Goal: Complete application form

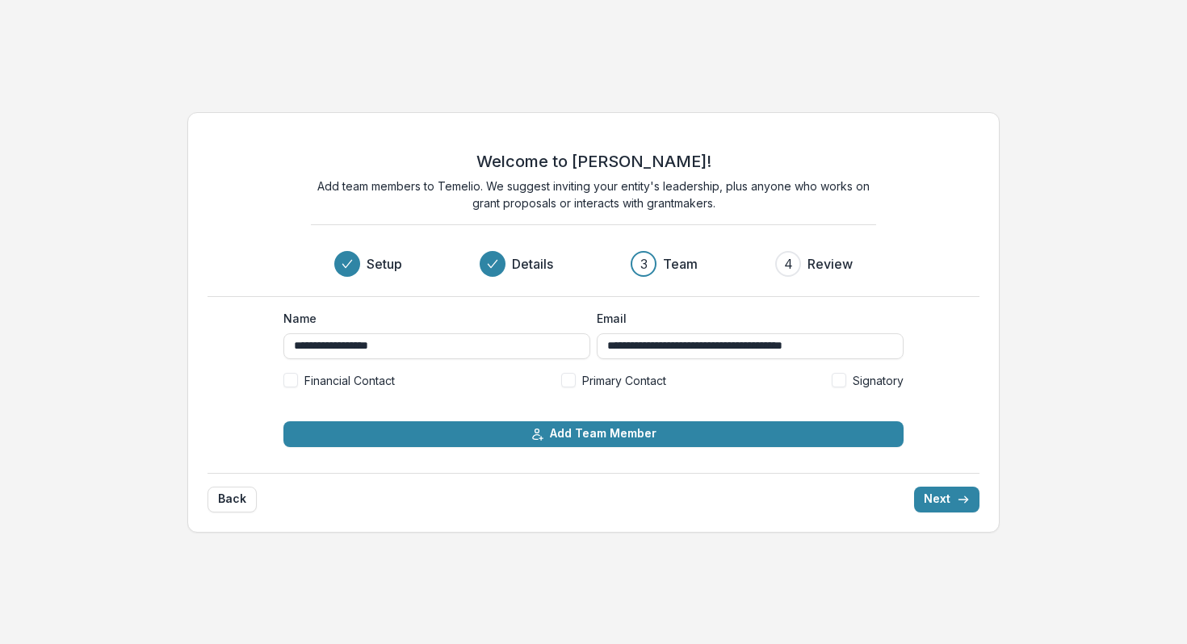
type input "**********"
click at [291, 383] on span at bounding box center [290, 380] width 15 height 15
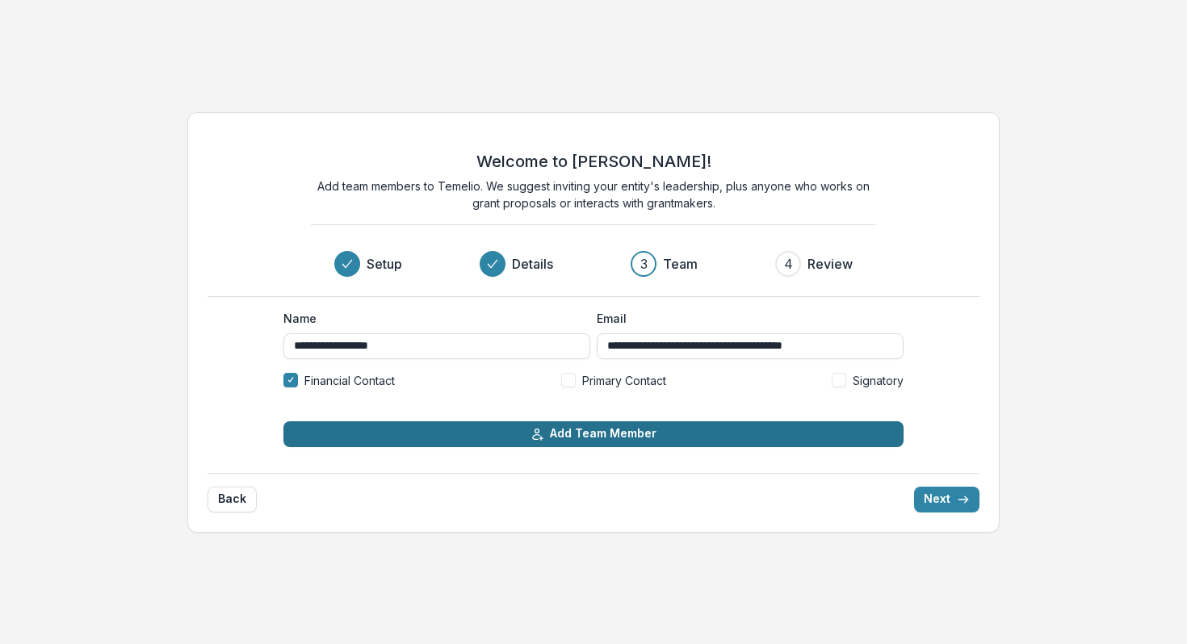
click at [562, 434] on button "Add Team Member" at bounding box center [593, 434] width 620 height 26
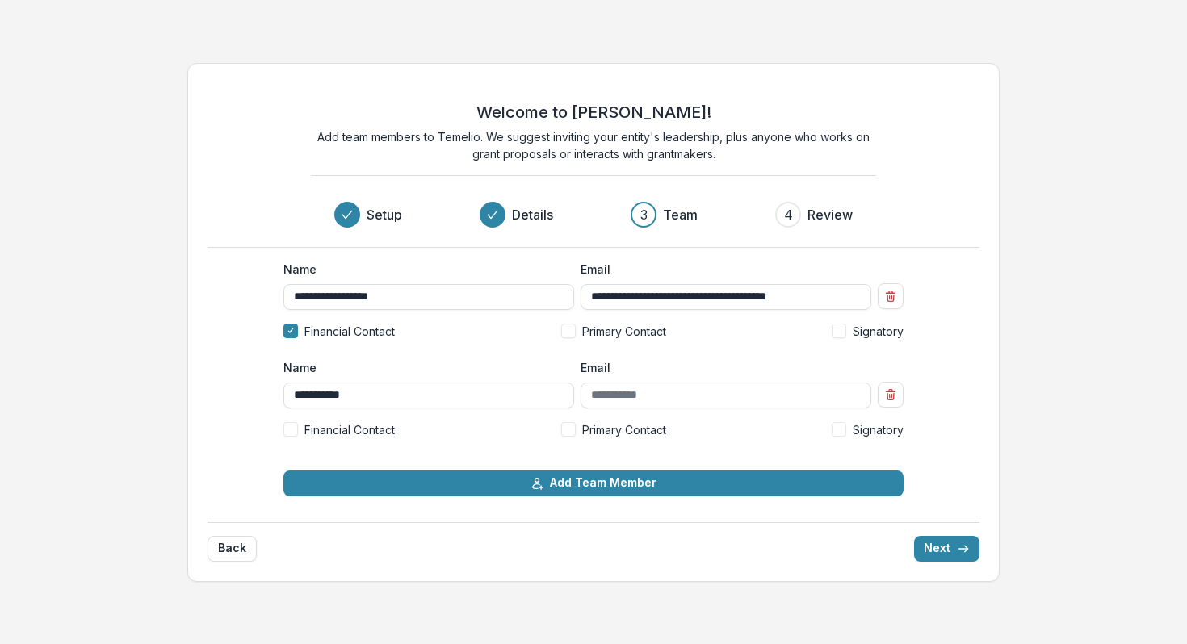
type input "**********"
click at [643, 390] on input "Email" at bounding box center [725, 396] width 291 height 26
paste input "**********"
type input "**********"
click at [841, 426] on span at bounding box center [839, 429] width 15 height 15
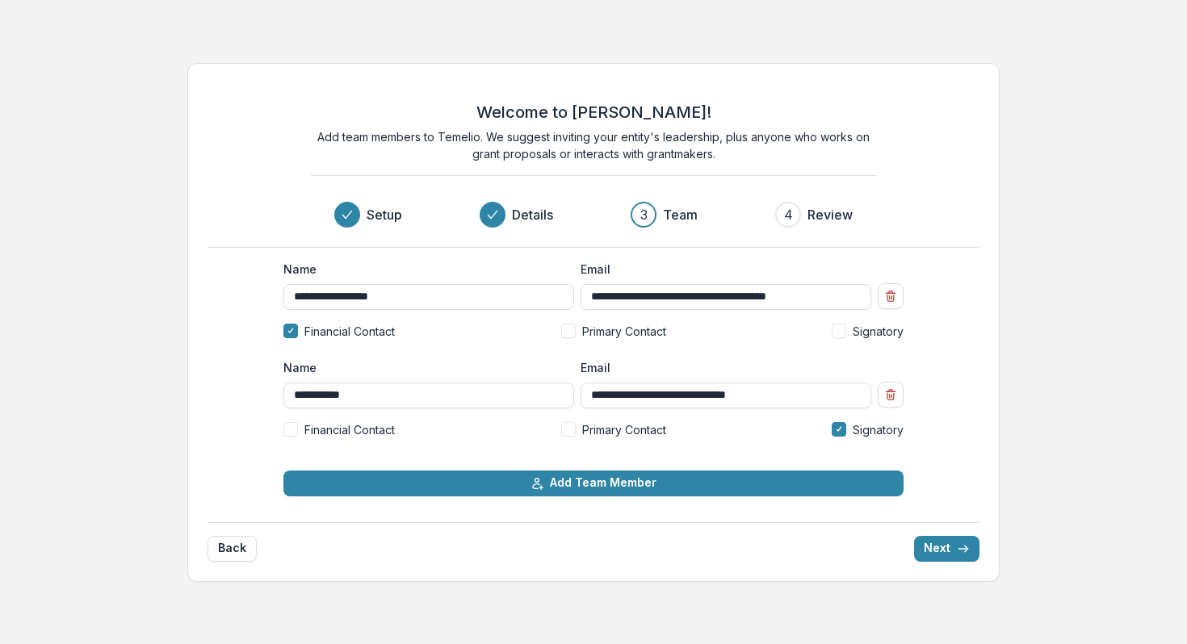
click at [568, 333] on span at bounding box center [568, 331] width 15 height 15
click at [932, 542] on button "Next" at bounding box center [946, 549] width 65 height 26
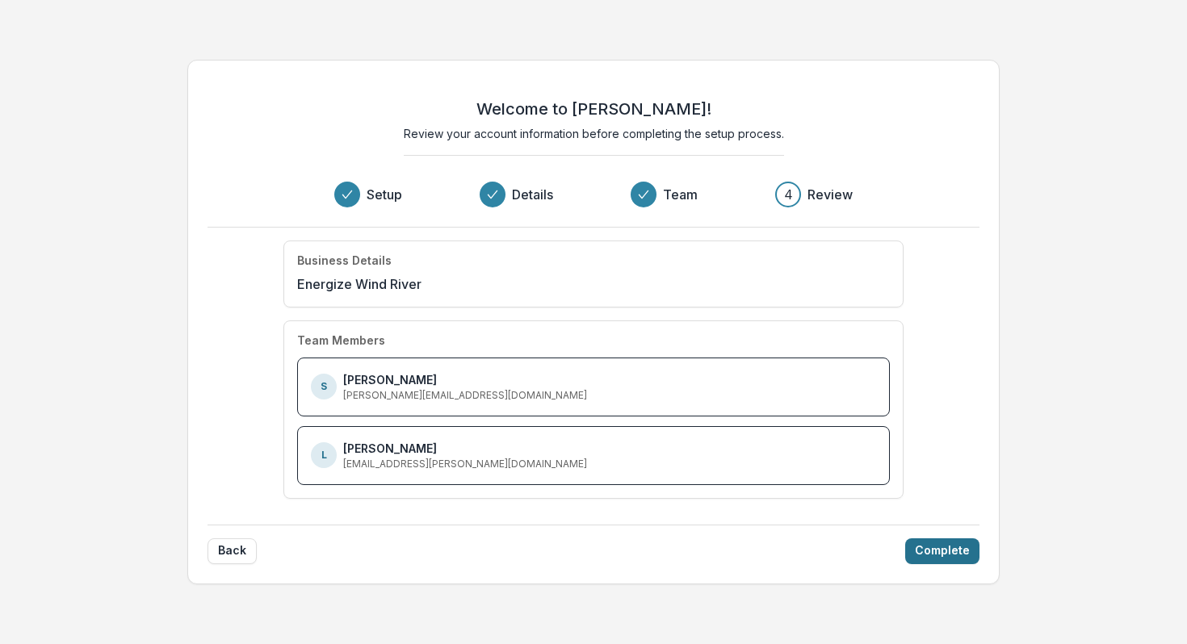
click at [940, 551] on button "Complete" at bounding box center [942, 551] width 74 height 26
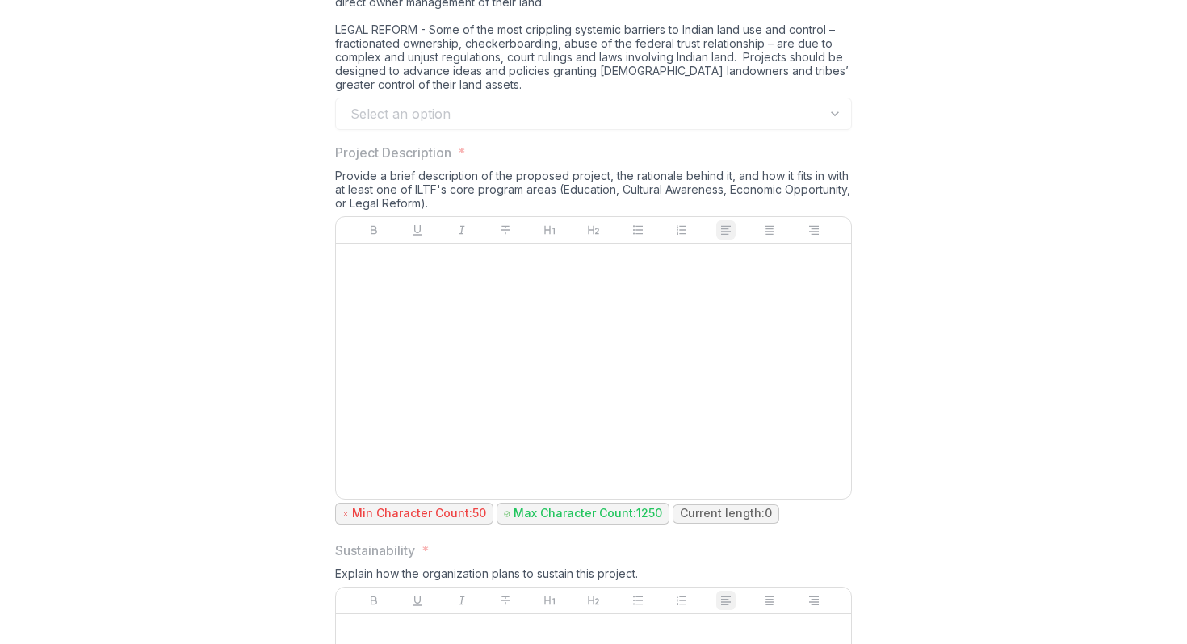
scroll to position [1510, 0]
click at [534, 215] on div "Provide a brief description of the proposed project, the rationale behind it, a…" at bounding box center [593, 191] width 517 height 48
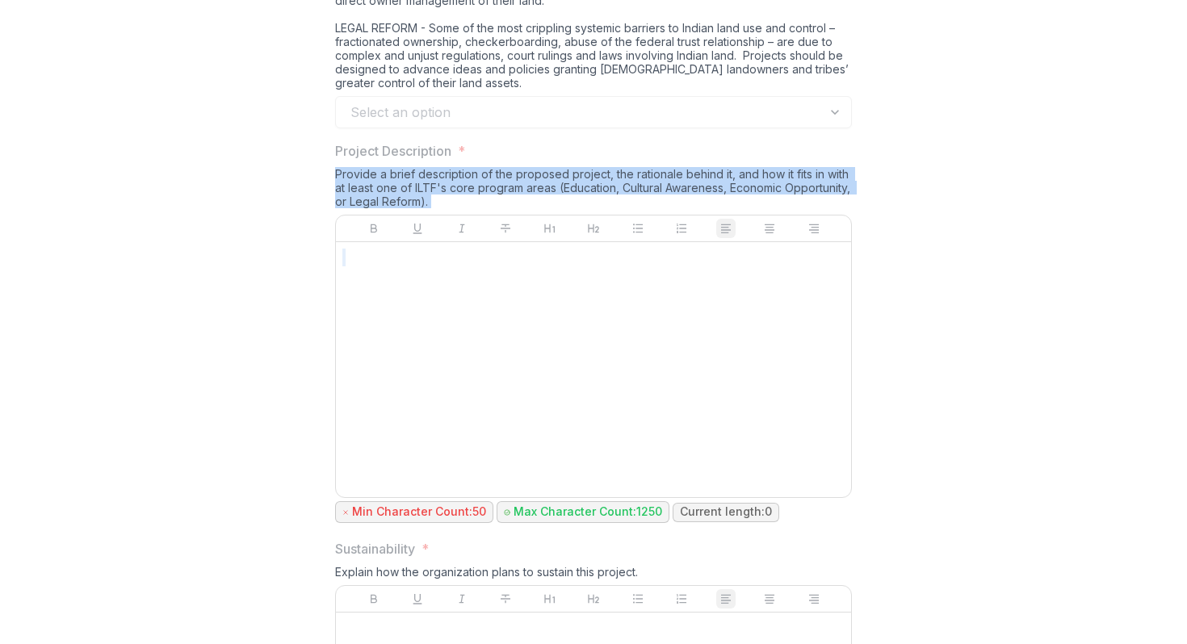
click at [534, 215] on div "Provide a brief description of the proposed project, the rationale behind it, a…" at bounding box center [593, 191] width 517 height 48
copy div "Provide a brief description of the proposed project, the rationale behind it, a…"
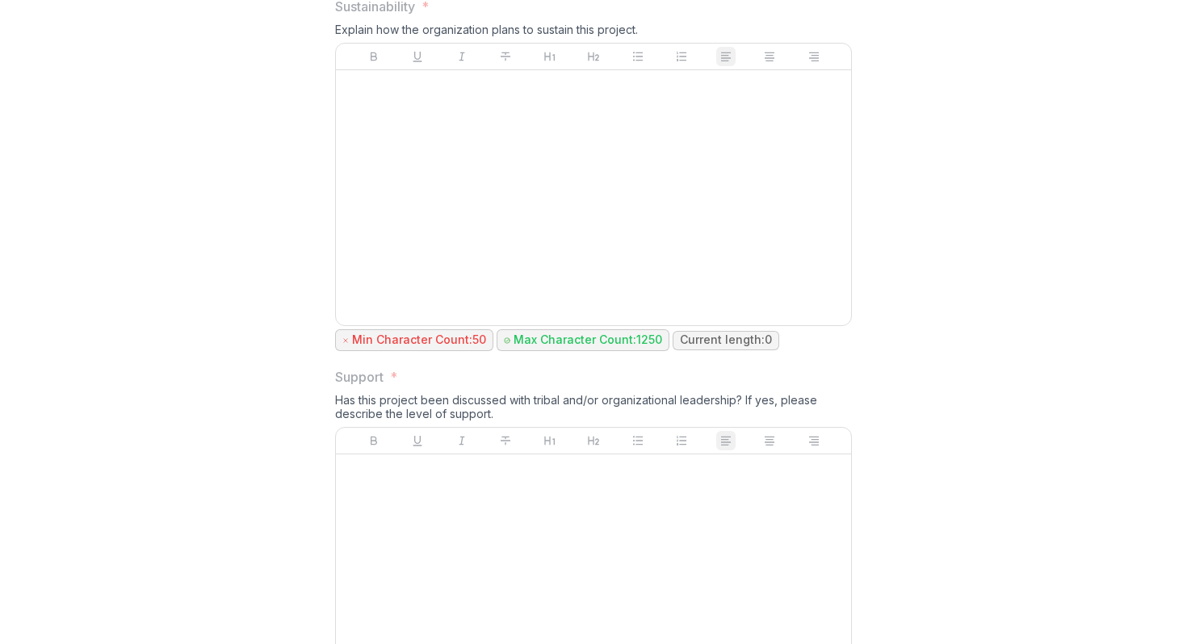
scroll to position [2059, 0]
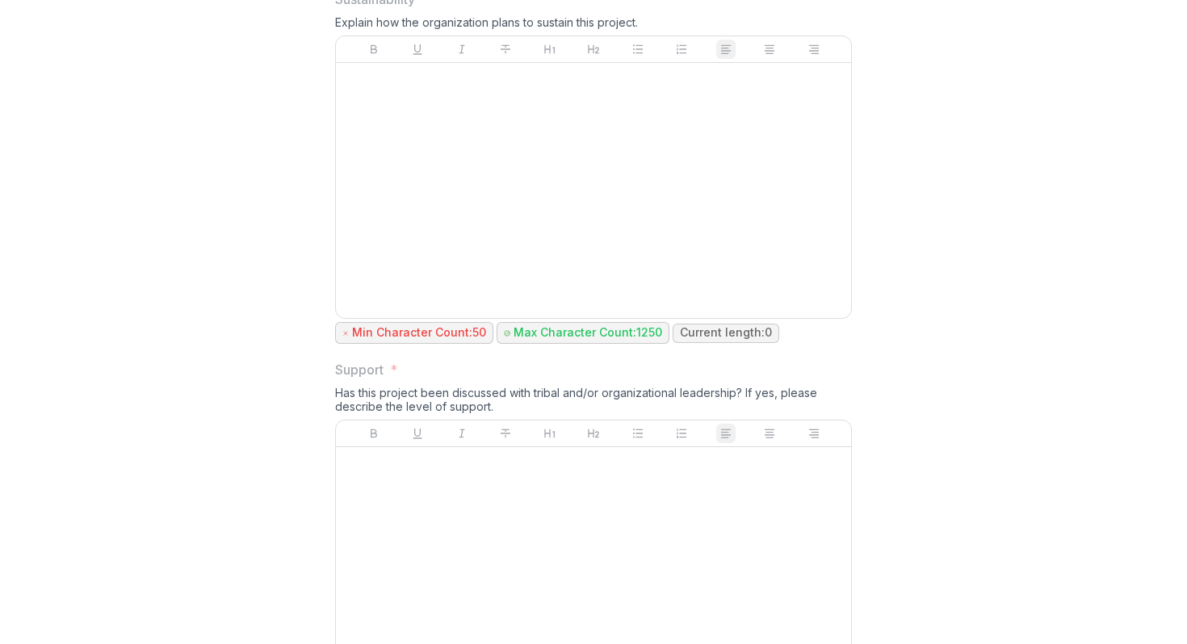
click at [605, 36] on div "Explain how the organization plans to sustain this project." at bounding box center [593, 25] width 517 height 20
drag, startPoint x: 643, startPoint y: 134, endPoint x: 312, endPoint y: 114, distance: 331.6
copy div "Sustainability * Explain how the organization plans to sustain this project."
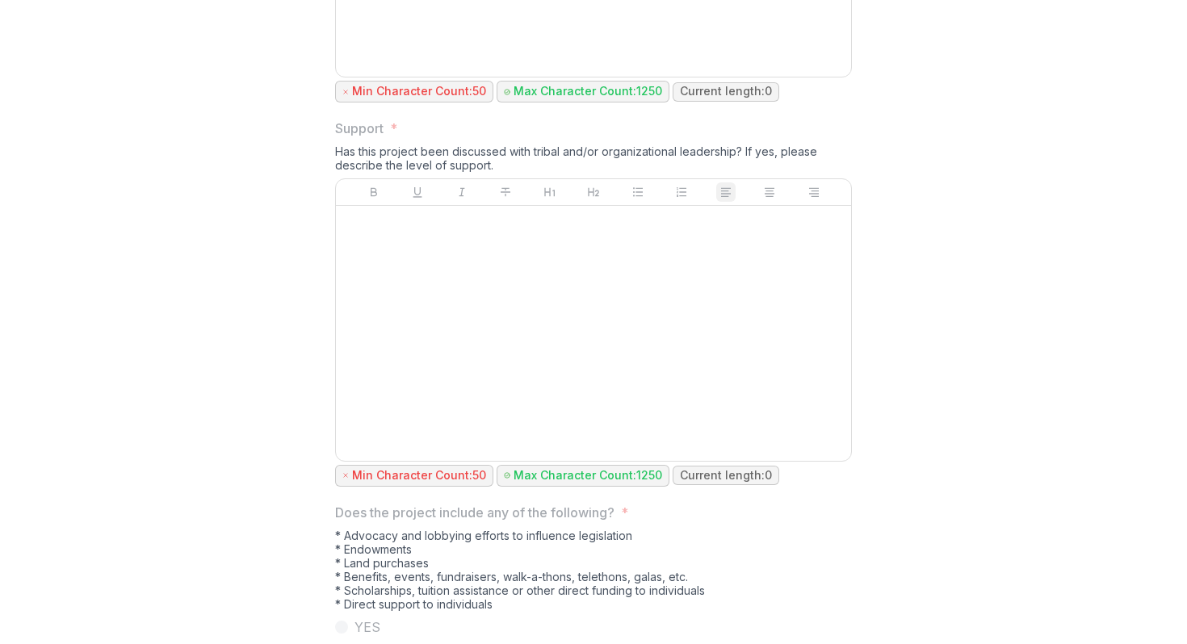
scroll to position [2307, 0]
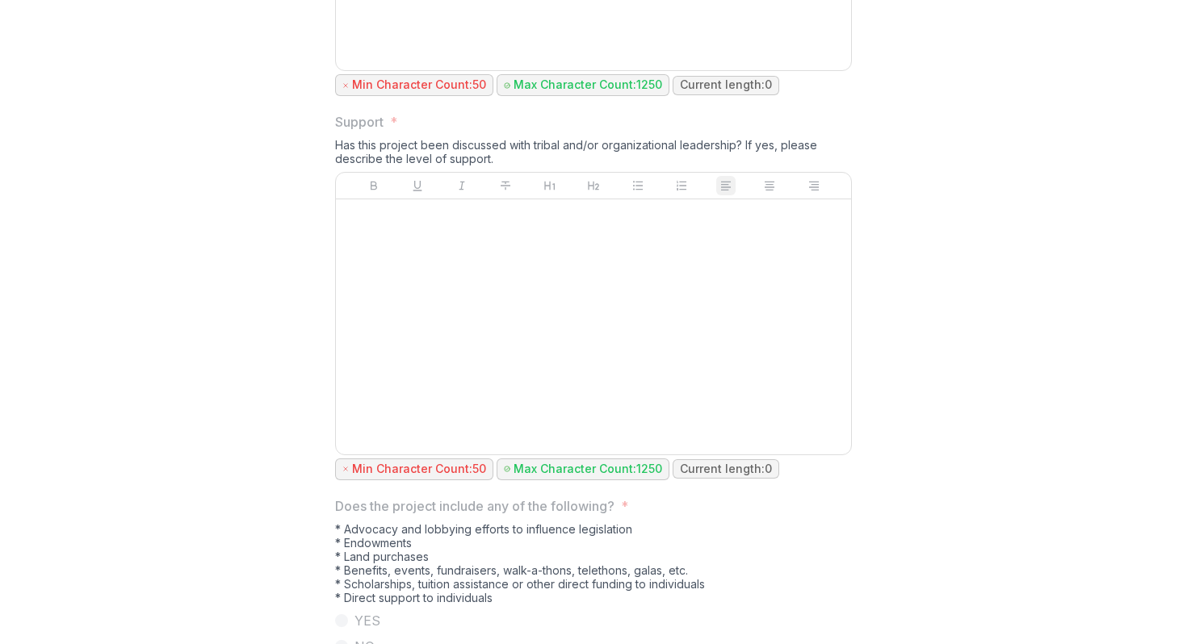
click at [479, 172] on div "Has this project been discussed with tribal and/or organizational leadership? I…" at bounding box center [593, 155] width 517 height 34
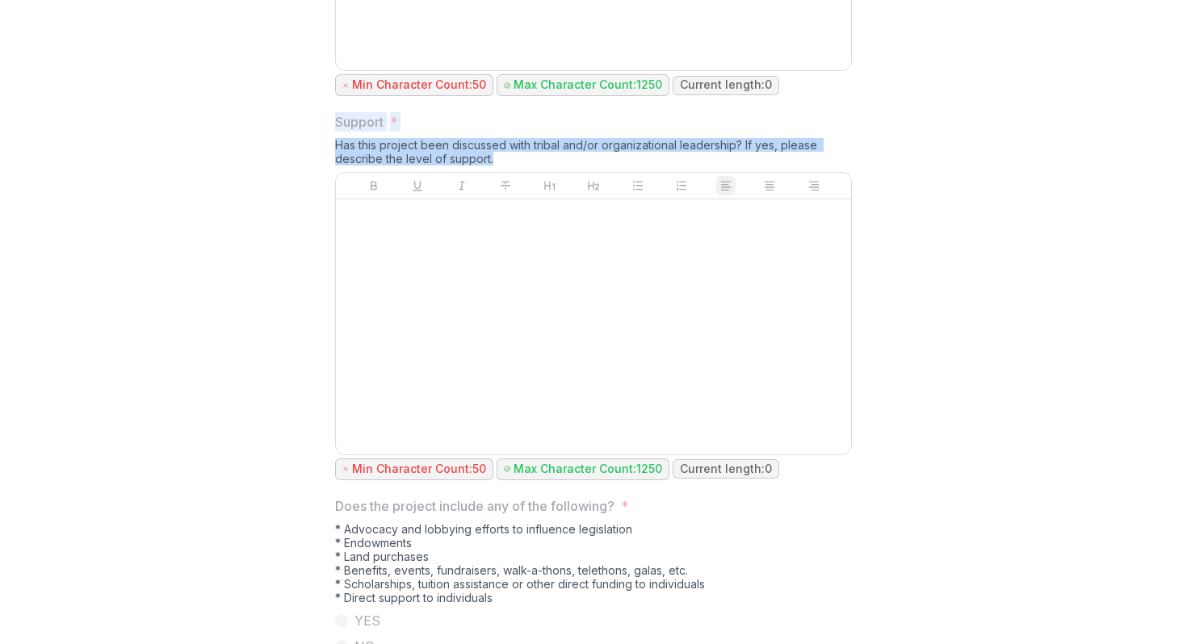
drag, startPoint x: 512, startPoint y: 271, endPoint x: 329, endPoint y: 241, distance: 185.8
copy div "Support * Has this project been discussed with tribal and/or organizational lea…"
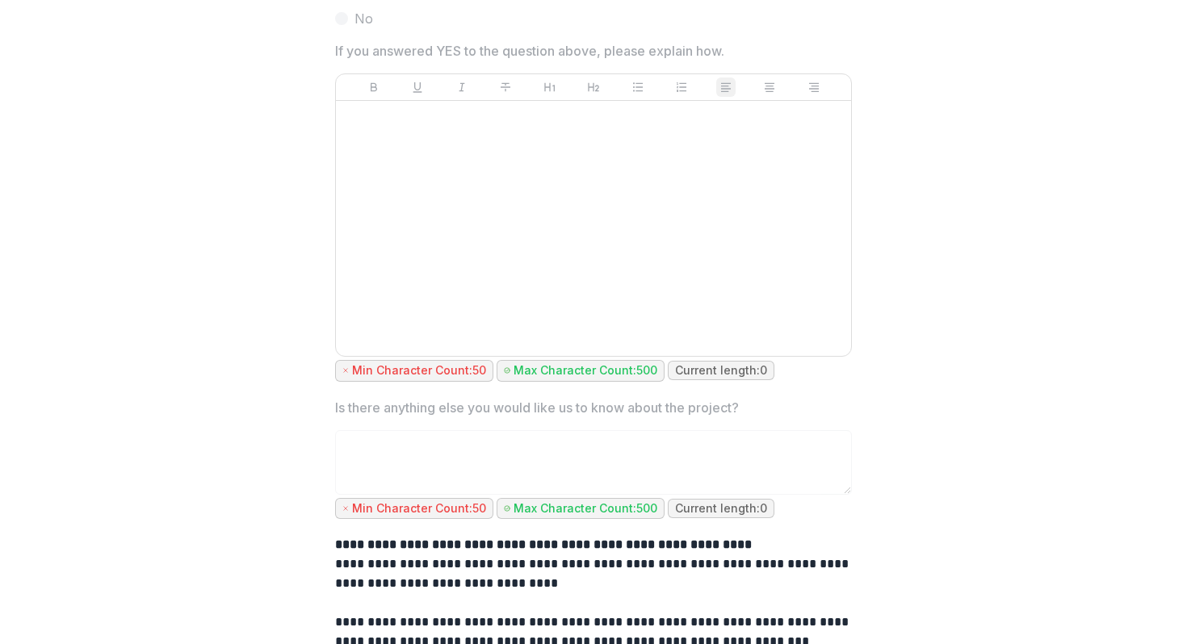
scroll to position [2951, 0]
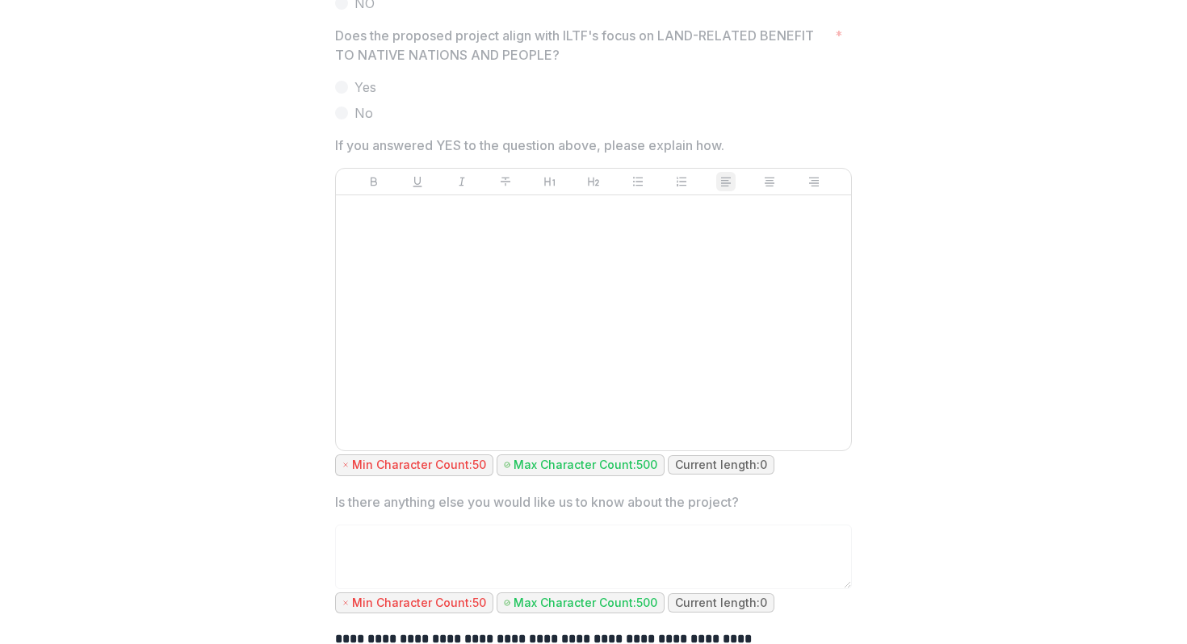
click at [597, 65] on p "Does the proposed project align with ILTF's focus on LAND-RELATED BENEFIT TO NA…" at bounding box center [581, 45] width 493 height 39
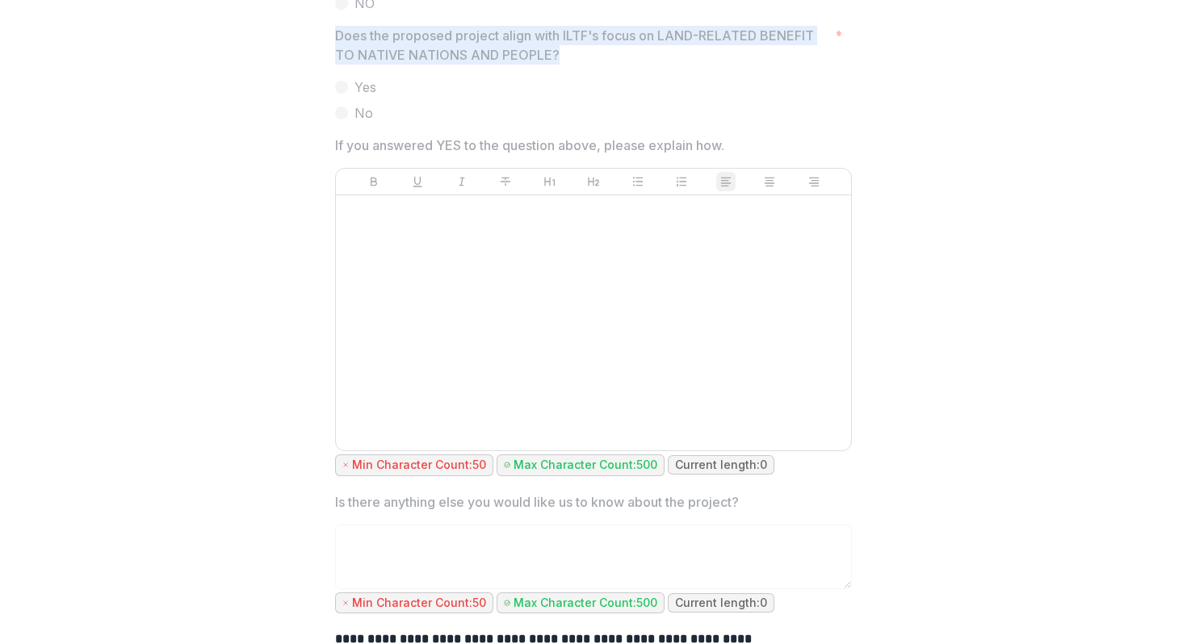
drag, startPoint x: 332, startPoint y: 150, endPoint x: 574, endPoint y: 170, distance: 243.0
copy p "Does the proposed project align with ILTF's focus on LAND-RELATED BENEFIT TO NA…"
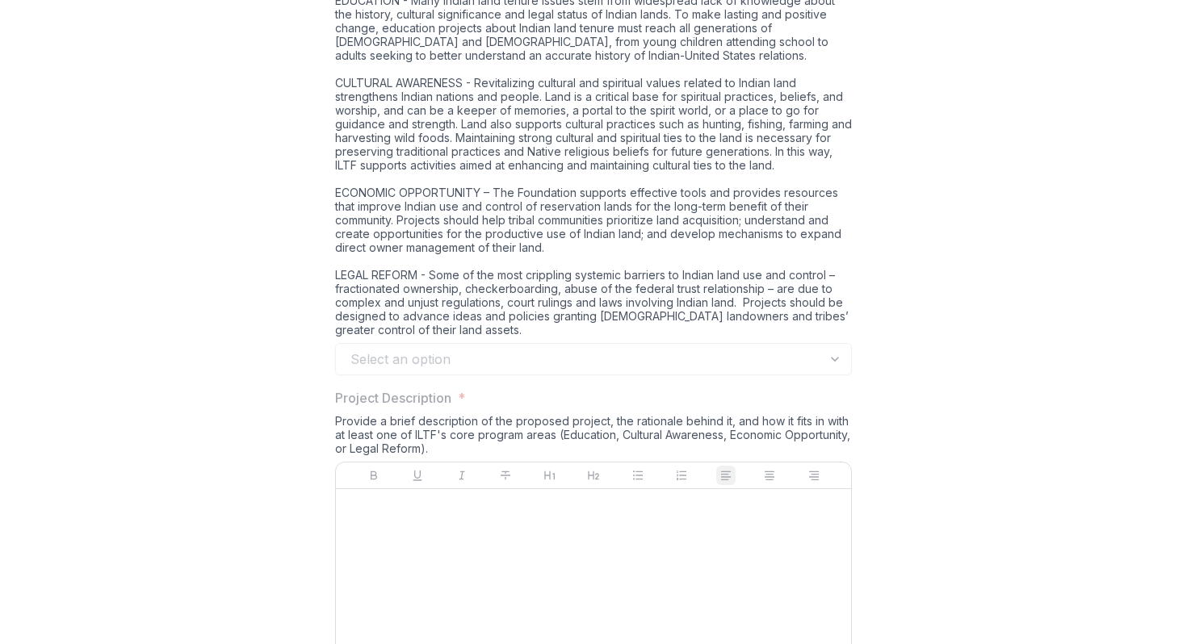
scroll to position [1246, 0]
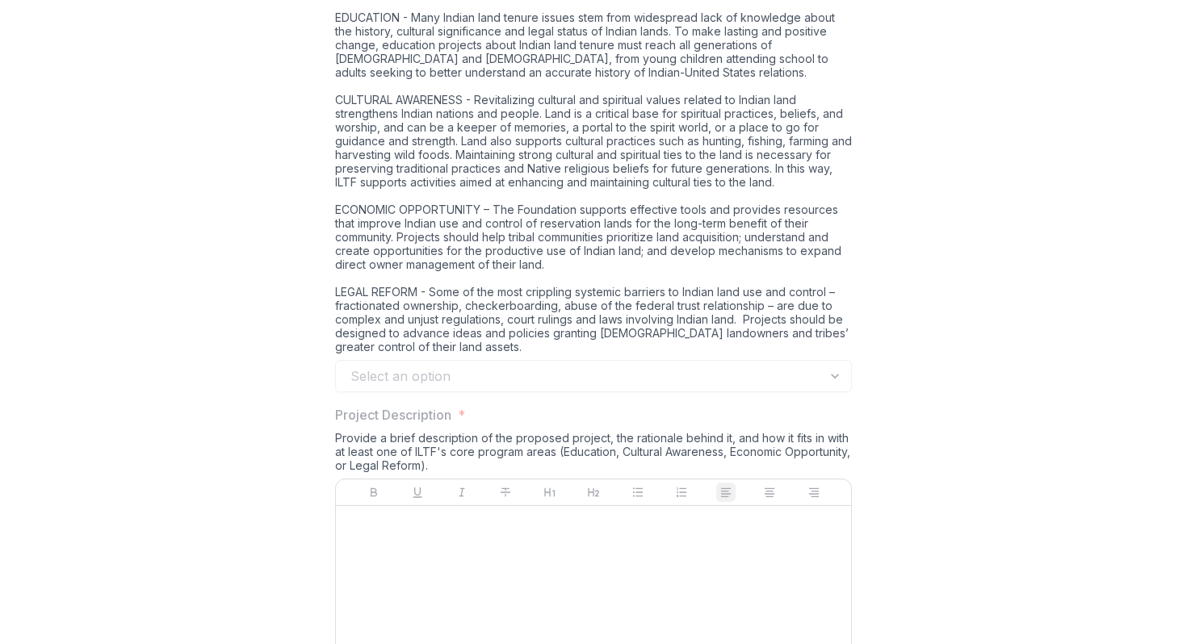
click at [534, 330] on div "Choose the ILTF program area in which your request best fits. Please read each …" at bounding box center [593, 164] width 517 height 391
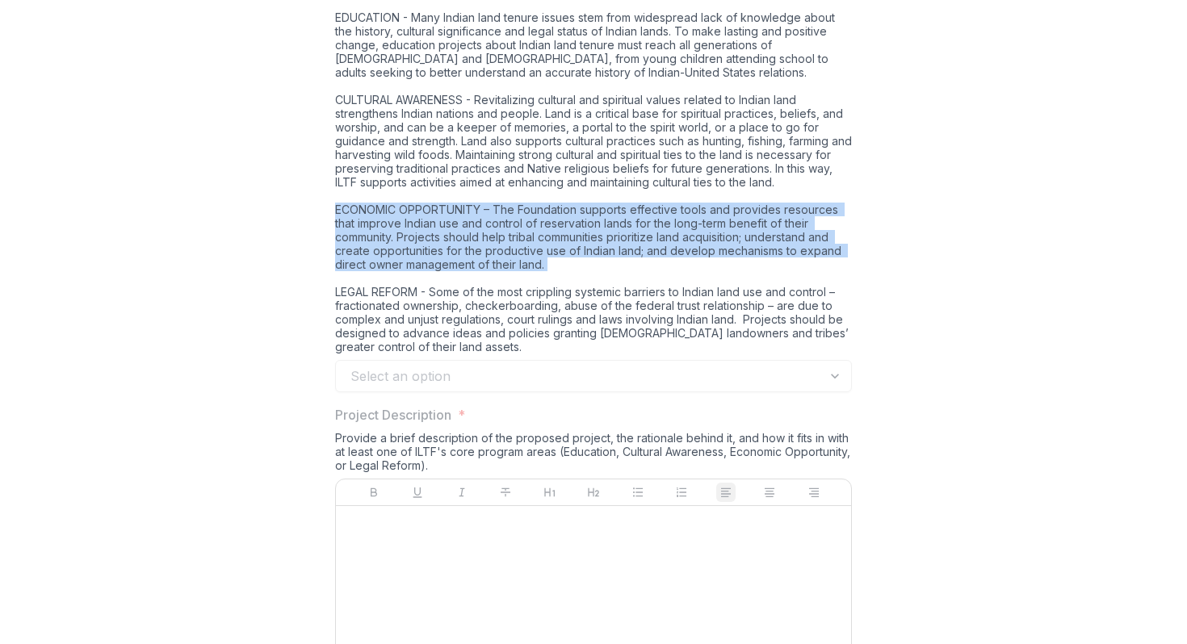
click at [534, 330] on div "Choose the ILTF program area in which your request best fits. Please read each …" at bounding box center [593, 164] width 517 height 391
copy div "ECONOMIC OPPORTUNITY – The Foundation supports effective tools and provides res…"
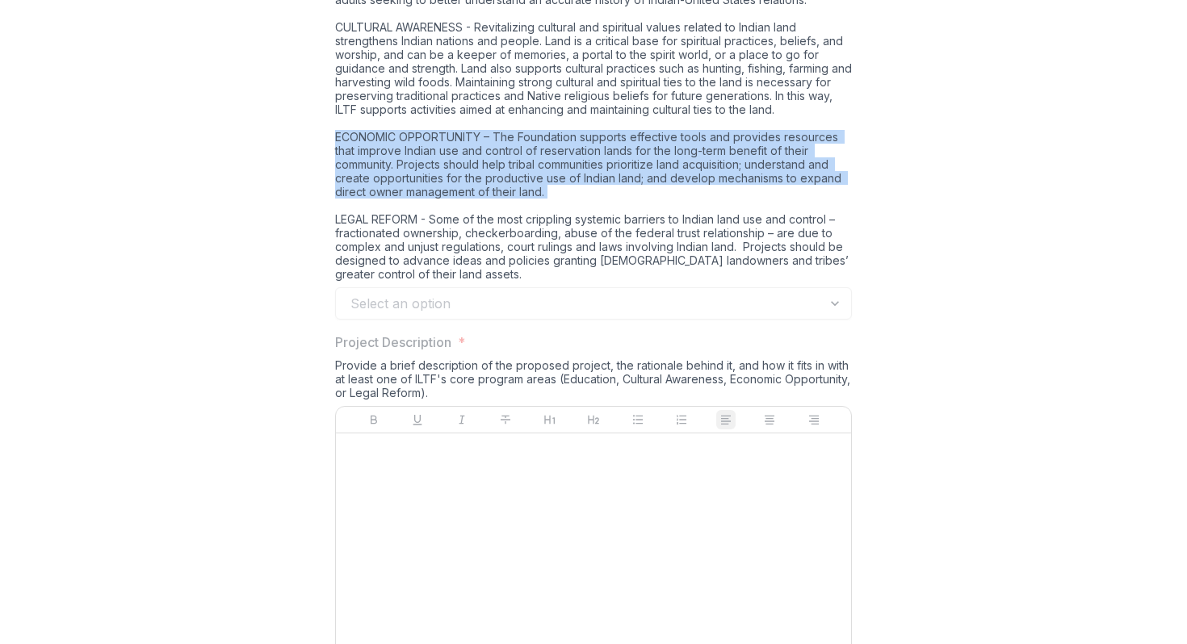
scroll to position [1315, 0]
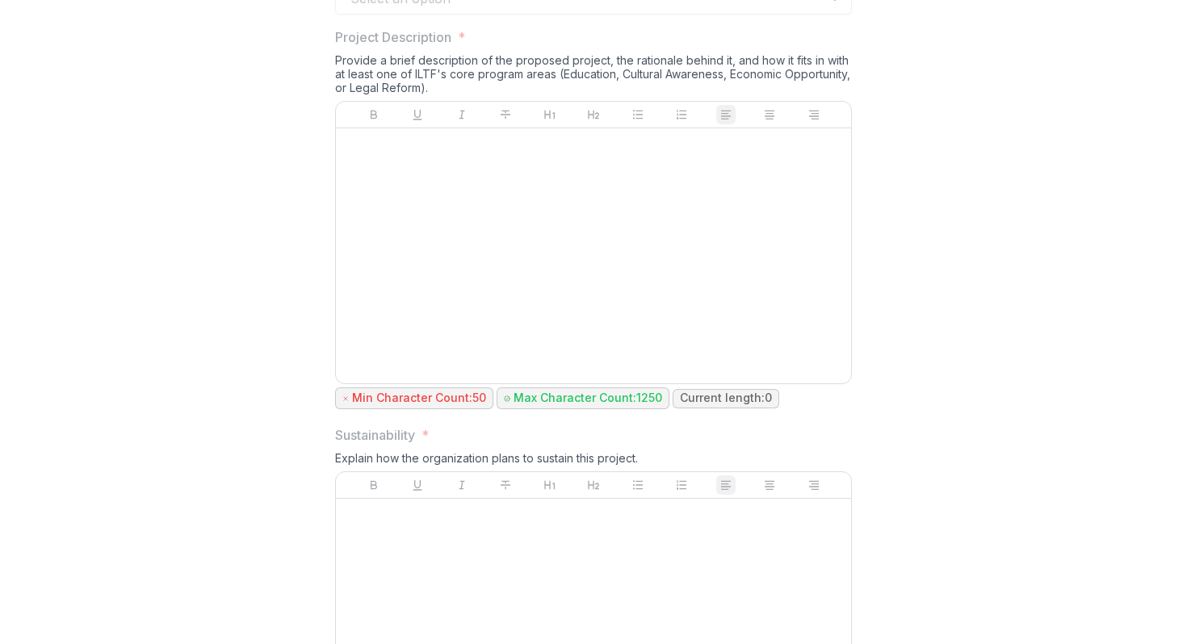
scroll to position [1626, 0]
click at [657, 375] on div at bounding box center [593, 253] width 502 height 242
